Goal: Information Seeking & Learning: Check status

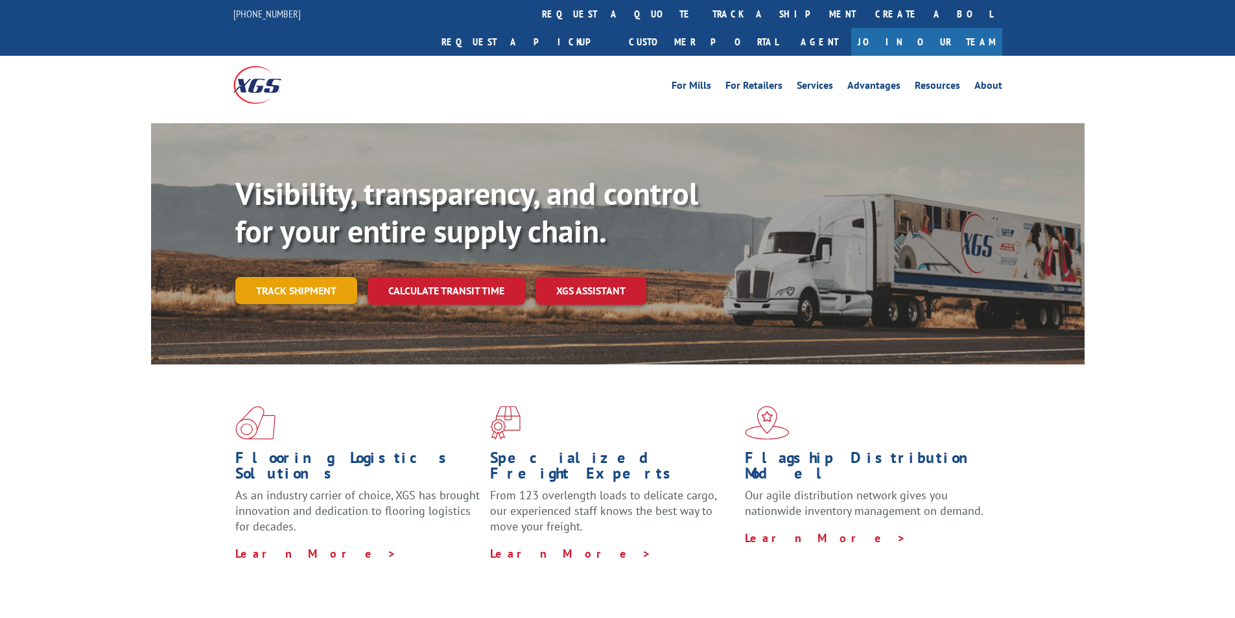
click at [296, 277] on link "Track shipment" at bounding box center [296, 290] width 122 height 27
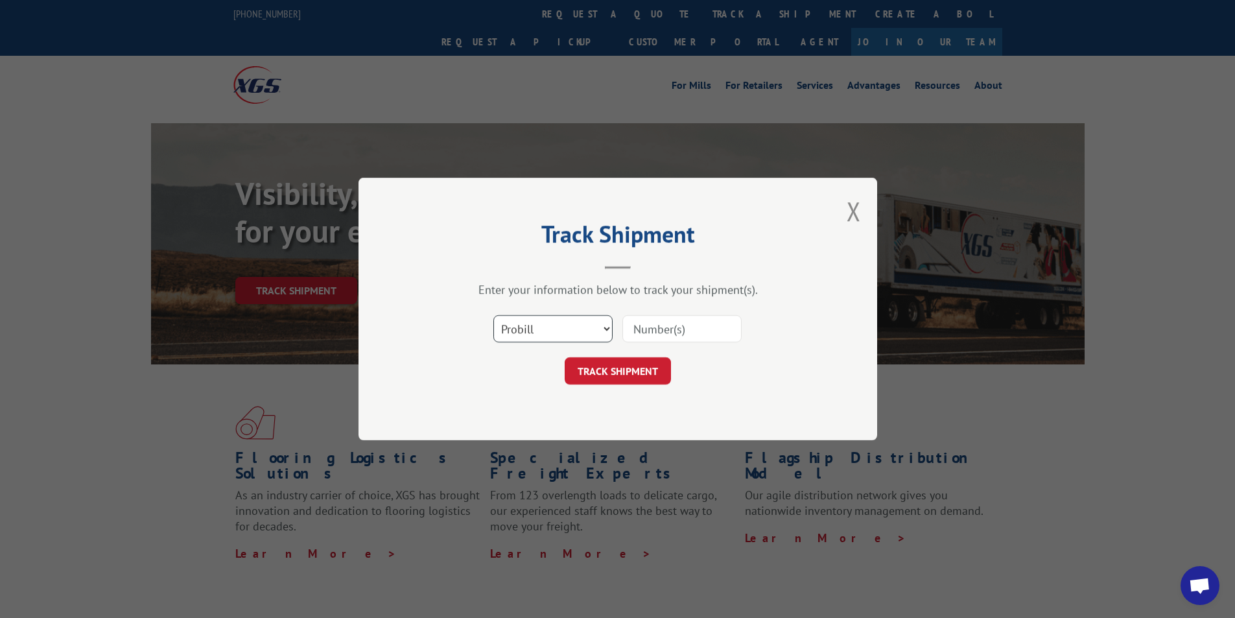
click at [605, 329] on select "Select category... Probill BOL PO" at bounding box center [552, 328] width 119 height 27
select select "bol"
click at [493, 315] on select "Select category... Probill BOL PO" at bounding box center [552, 328] width 119 height 27
click at [690, 323] on input at bounding box center [681, 328] width 119 height 27
type input "6027584"
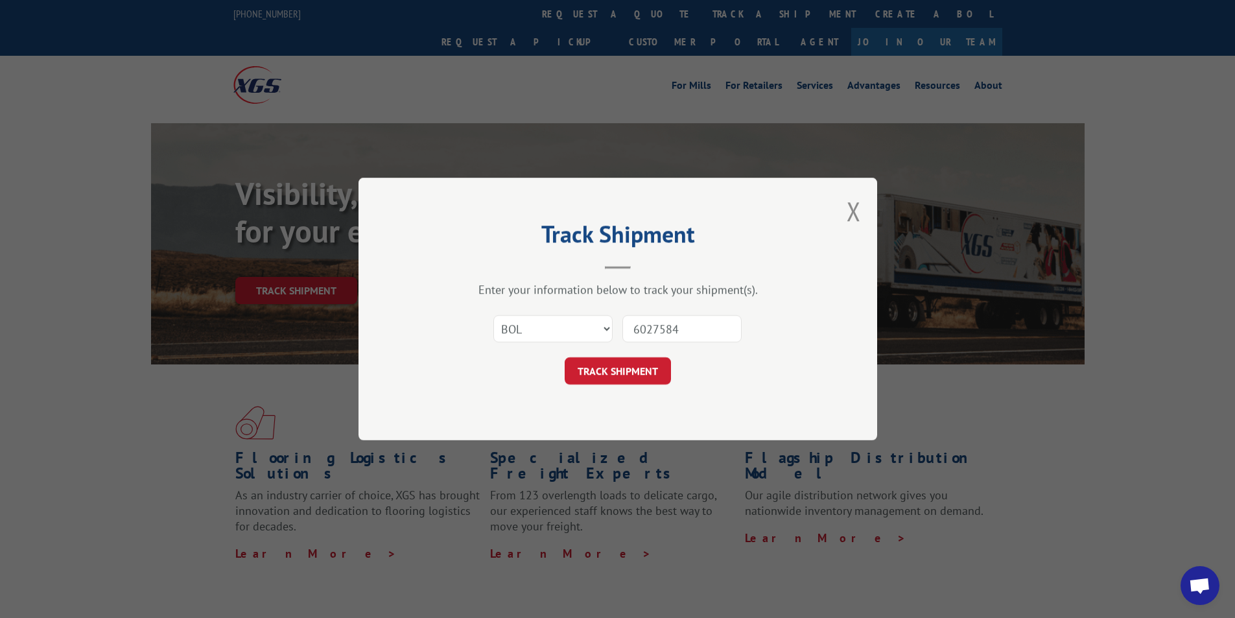
click button "TRACK SHIPMENT" at bounding box center [617, 370] width 106 height 27
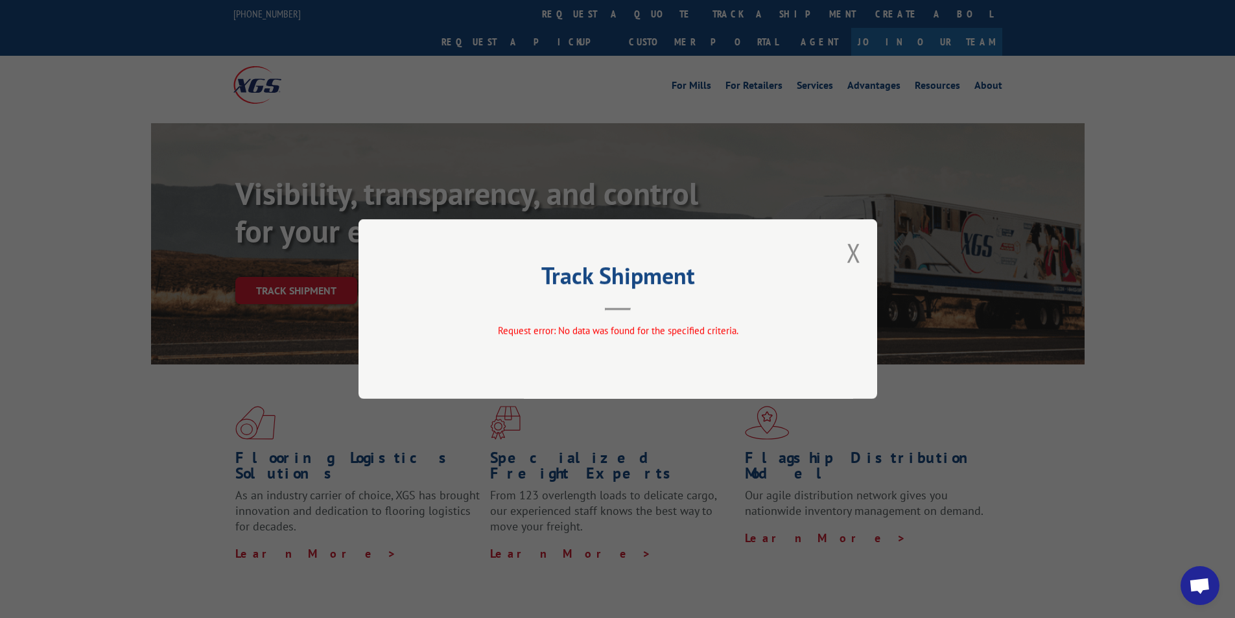
click at [846, 246] on div "Track Shipment Request error: No data was found for the specified criteria." at bounding box center [617, 309] width 518 height 180
click at [855, 250] on button "Close modal" at bounding box center [853, 252] width 14 height 34
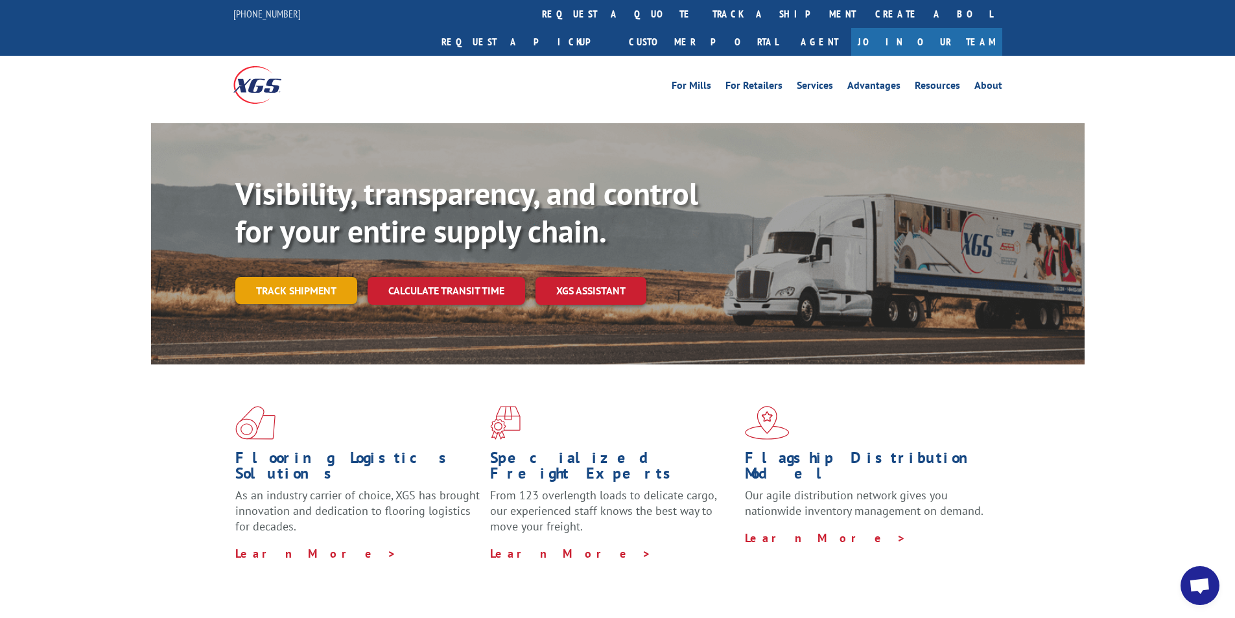
click at [291, 277] on link "Track shipment" at bounding box center [296, 290] width 122 height 27
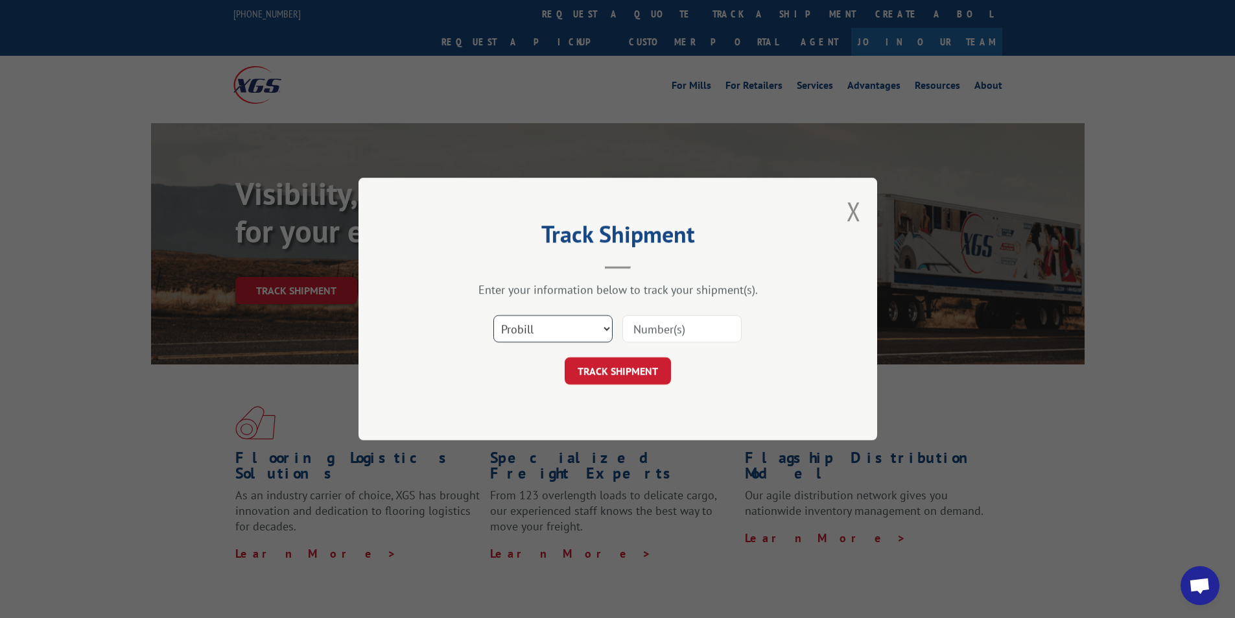
click at [577, 331] on select "Select category... Probill BOL PO" at bounding box center [552, 328] width 119 height 27
select select "bol"
click at [493, 315] on select "Select category... Probill BOL PO" at bounding box center [552, 328] width 119 height 27
click at [681, 325] on input at bounding box center [681, 328] width 119 height 27
type input "6027584"
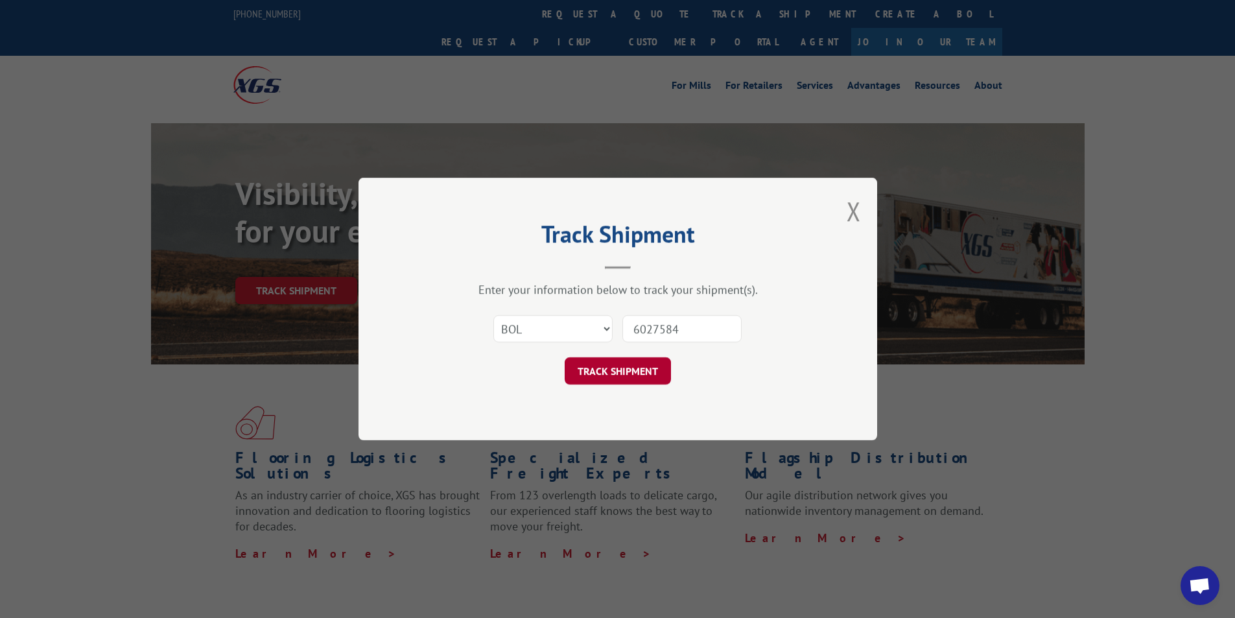
click at [619, 370] on button "TRACK SHIPMENT" at bounding box center [617, 370] width 106 height 27
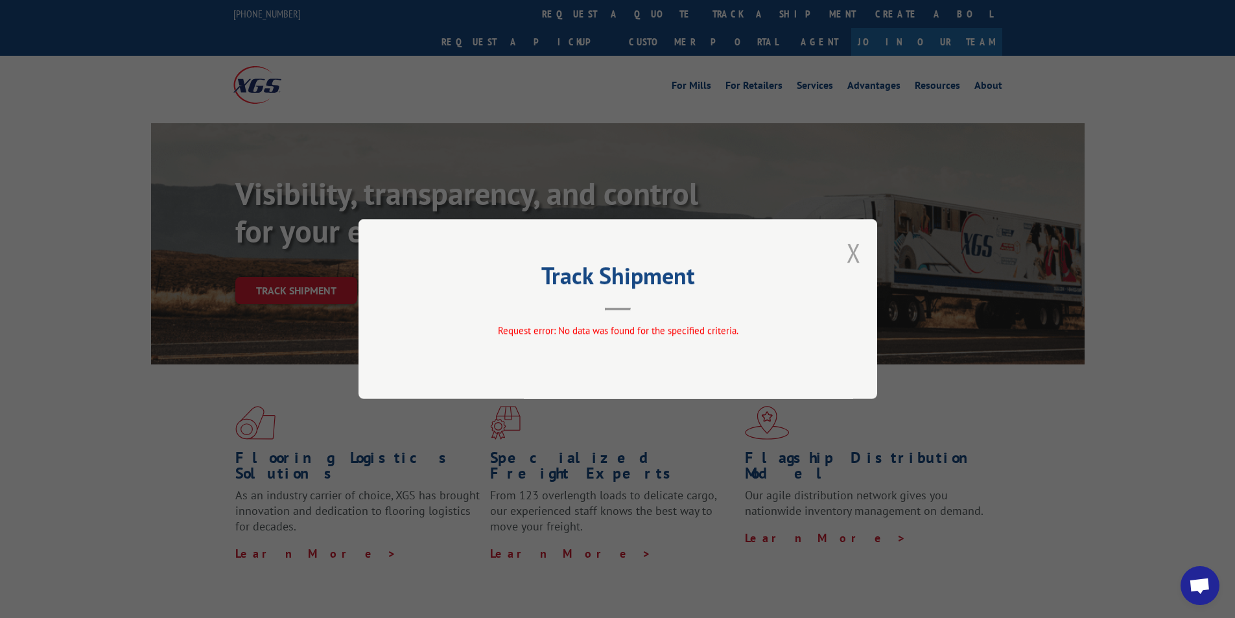
click at [854, 256] on button "Close modal" at bounding box center [853, 252] width 14 height 34
